Goal: Transaction & Acquisition: Purchase product/service

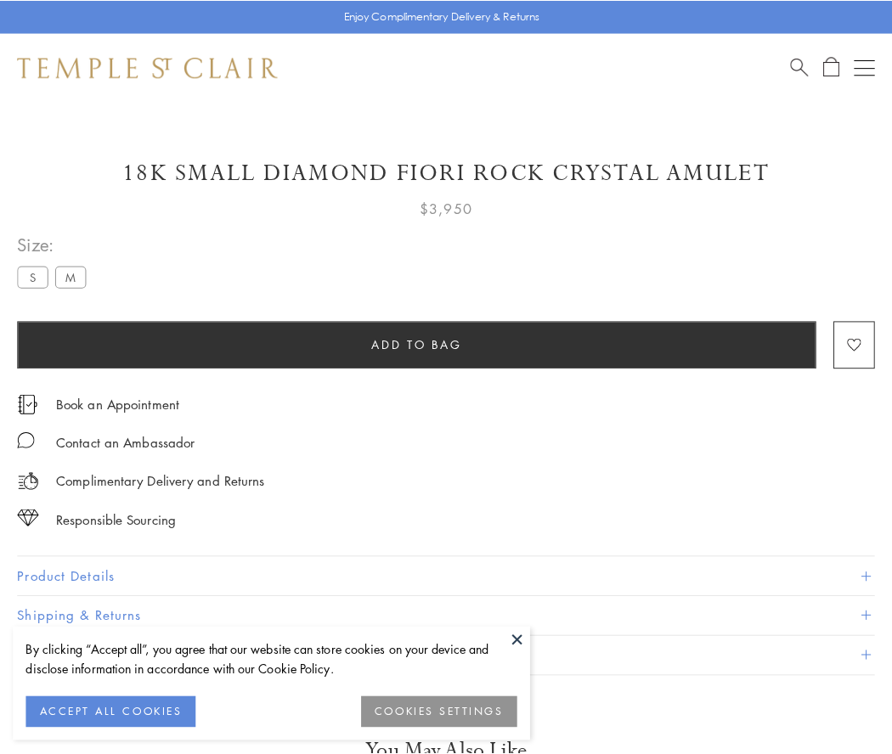
scroll to position [73, 0]
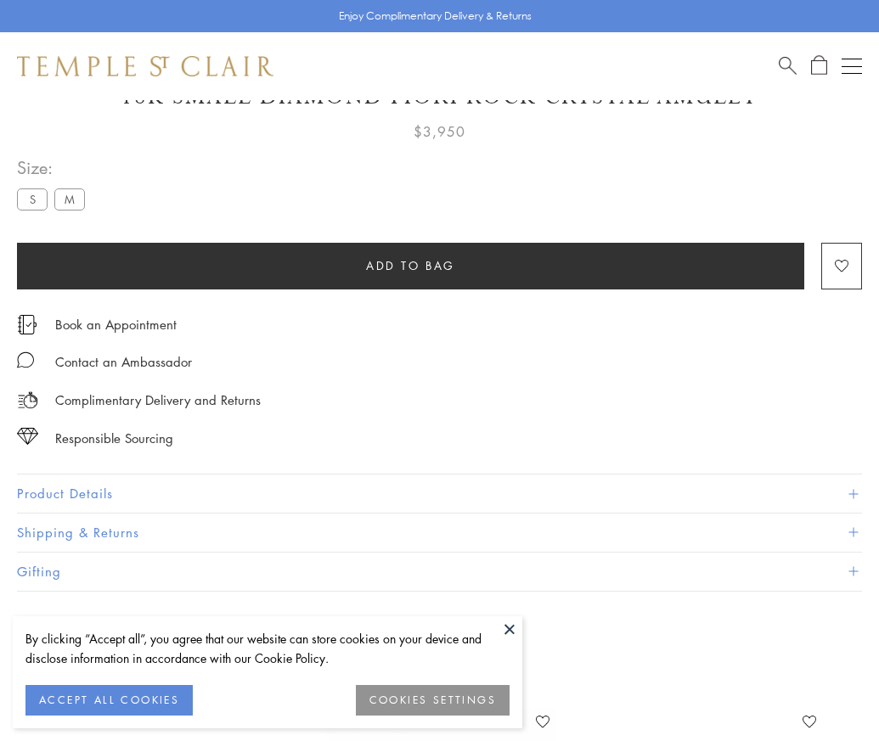
click at [410, 265] on span "Add to bag" at bounding box center [410, 265] width 89 height 19
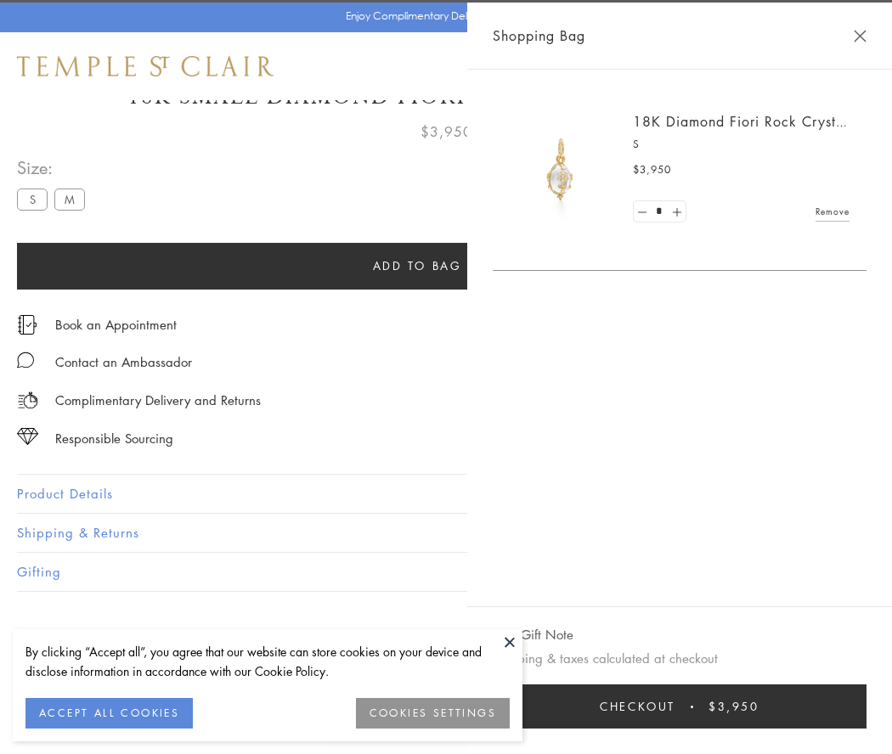
click at [850, 706] on button "Checkout $3,950" at bounding box center [679, 706] width 374 height 44
